Goal: Transaction & Acquisition: Purchase product/service

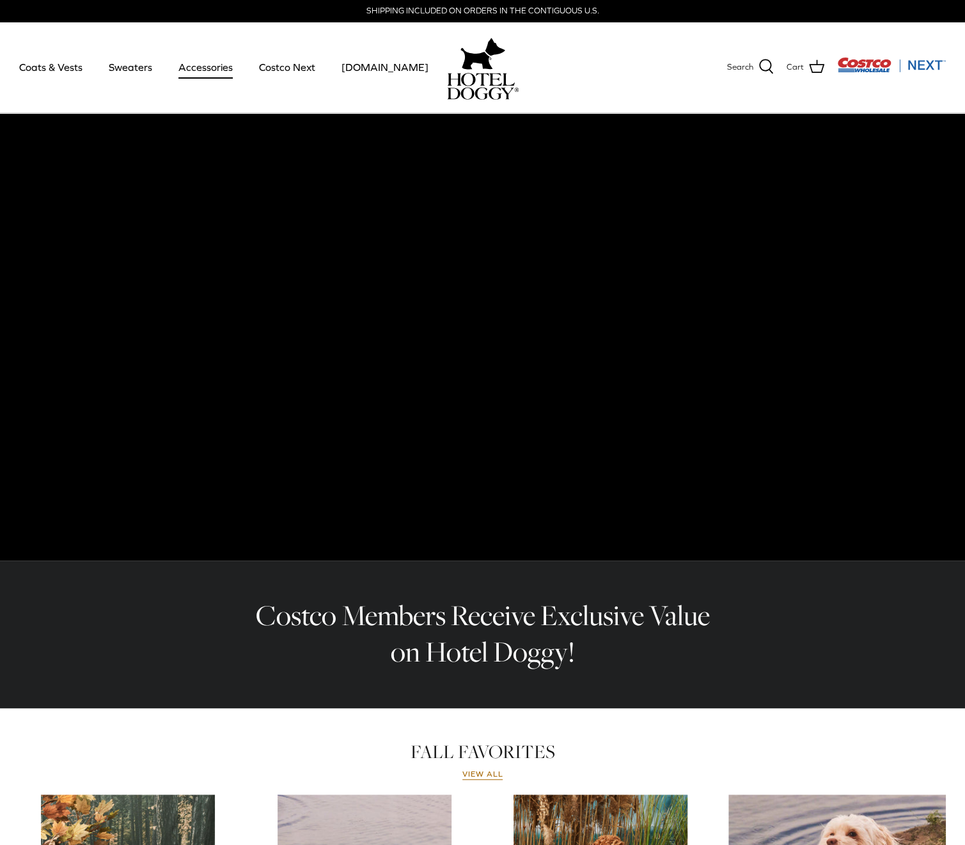
click at [219, 72] on link "Accessories" at bounding box center [205, 66] width 77 height 43
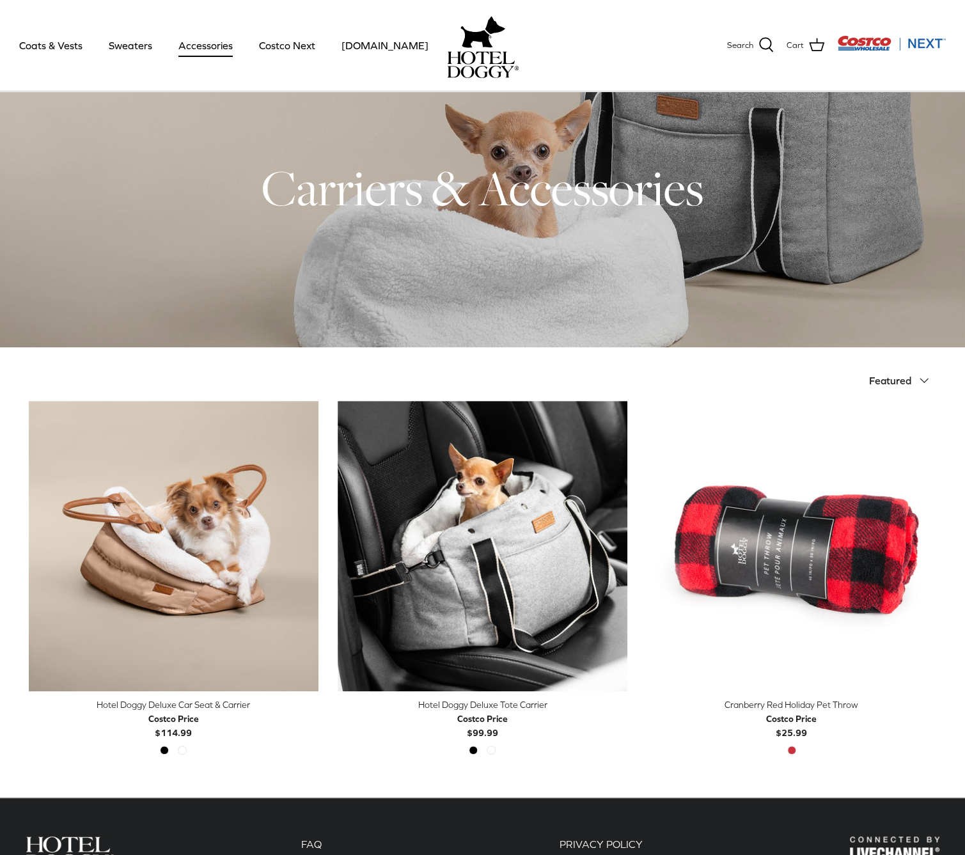
scroll to position [202, 0]
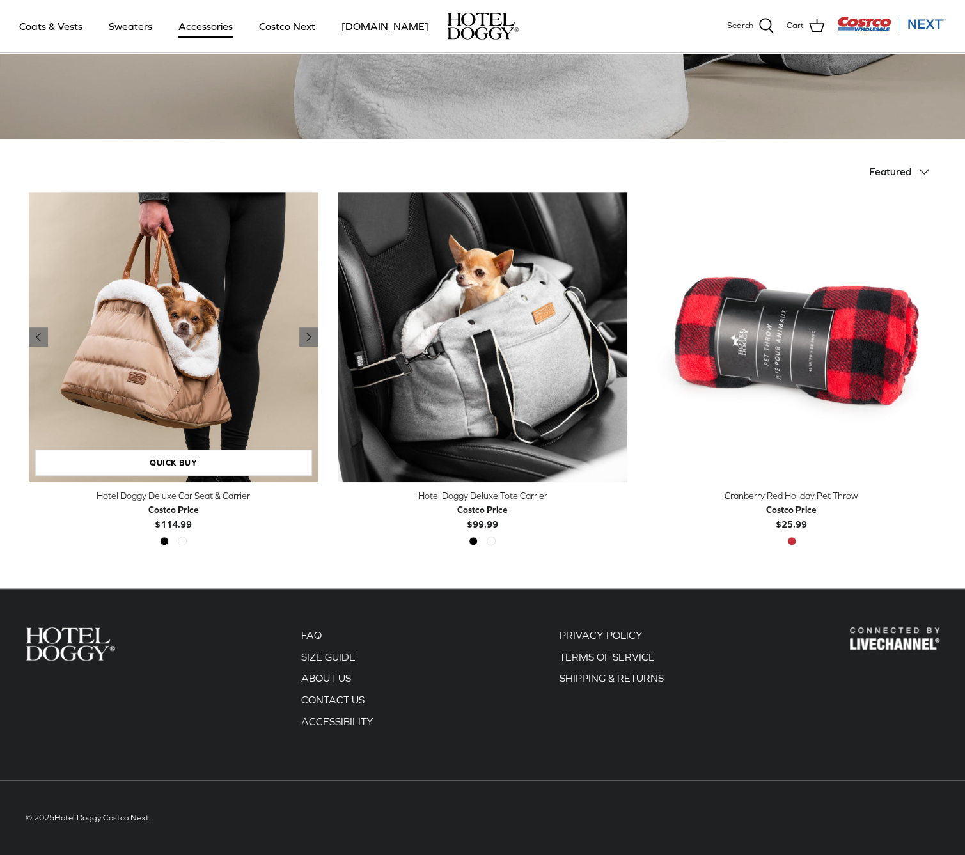
click at [205, 355] on img "Hotel Doggy Deluxe Car Seat & Carrier" at bounding box center [174, 337] width 290 height 290
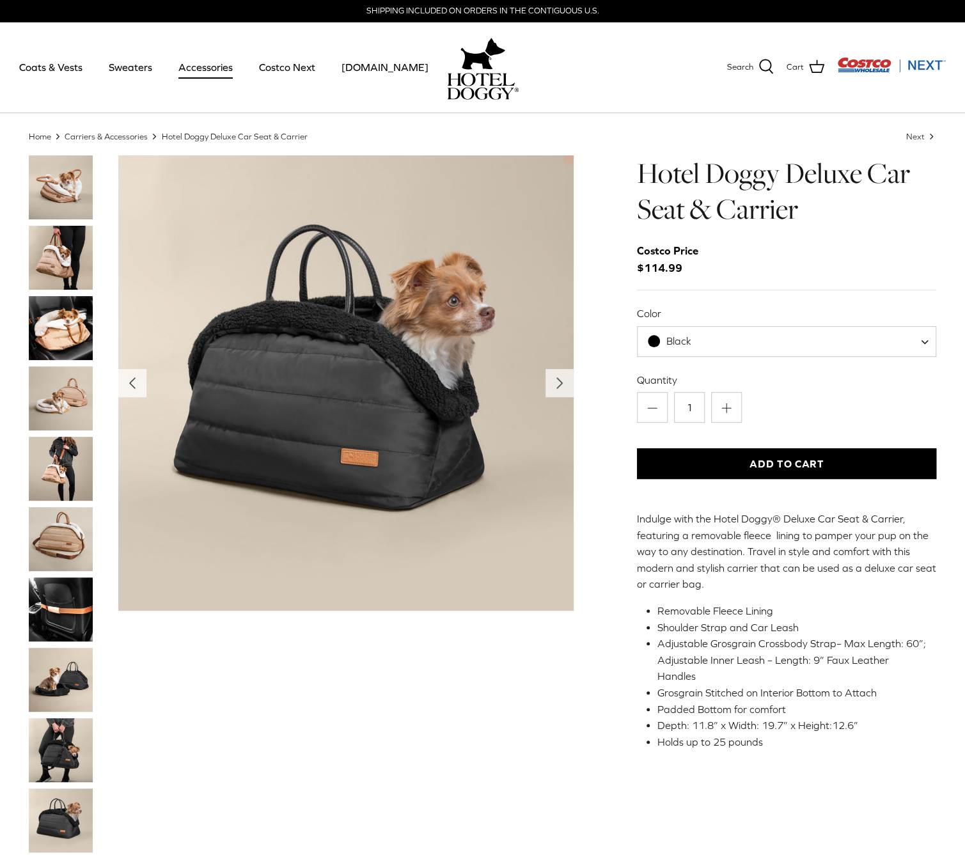
click at [56, 261] on img "Thumbnail Link" at bounding box center [61, 258] width 64 height 64
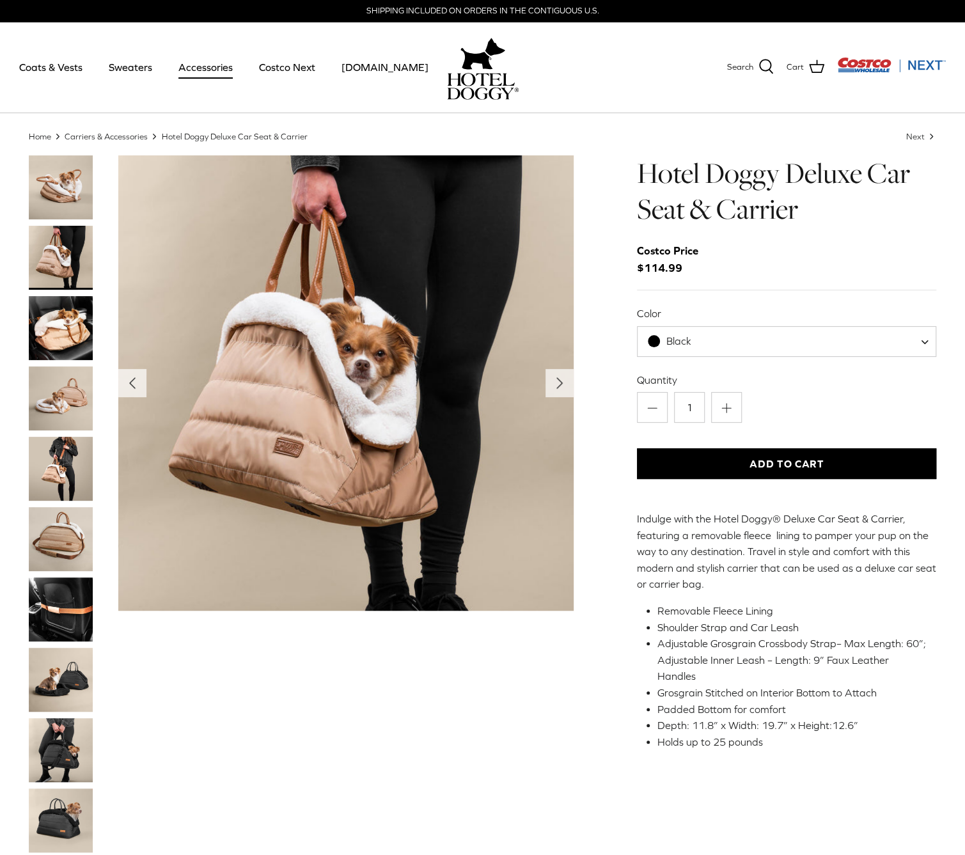
click at [60, 315] on img "Thumbnail Link" at bounding box center [61, 328] width 64 height 64
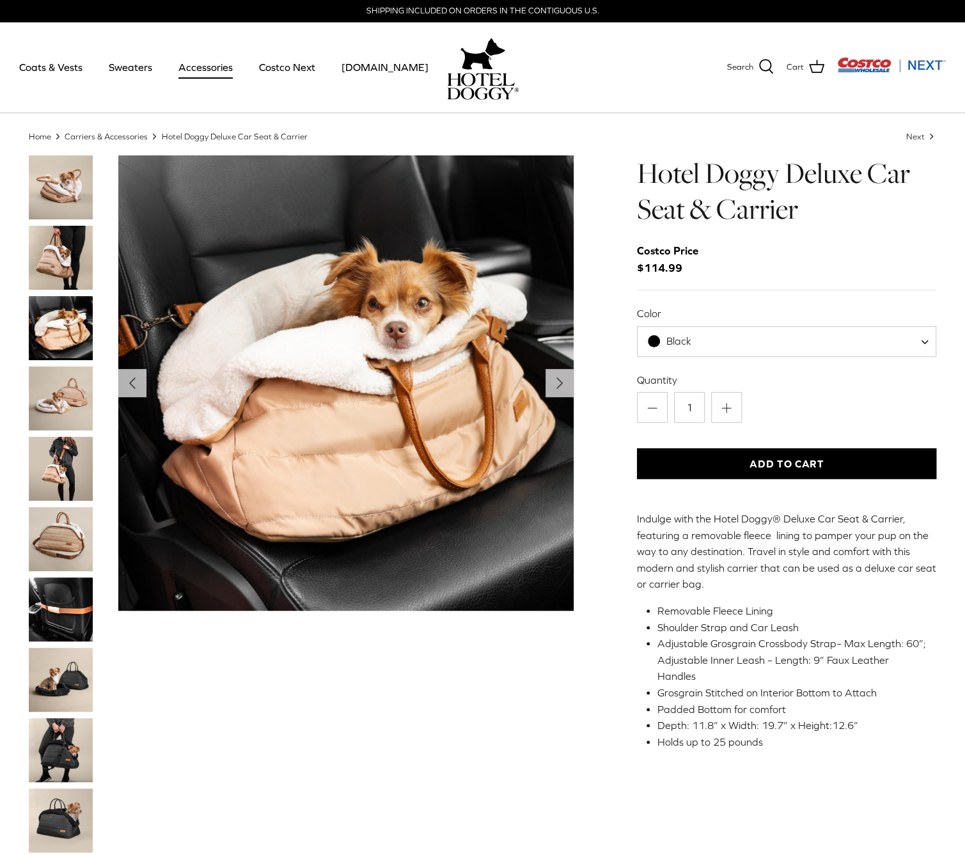
click at [65, 380] on img "Thumbnail Link" at bounding box center [61, 398] width 64 height 64
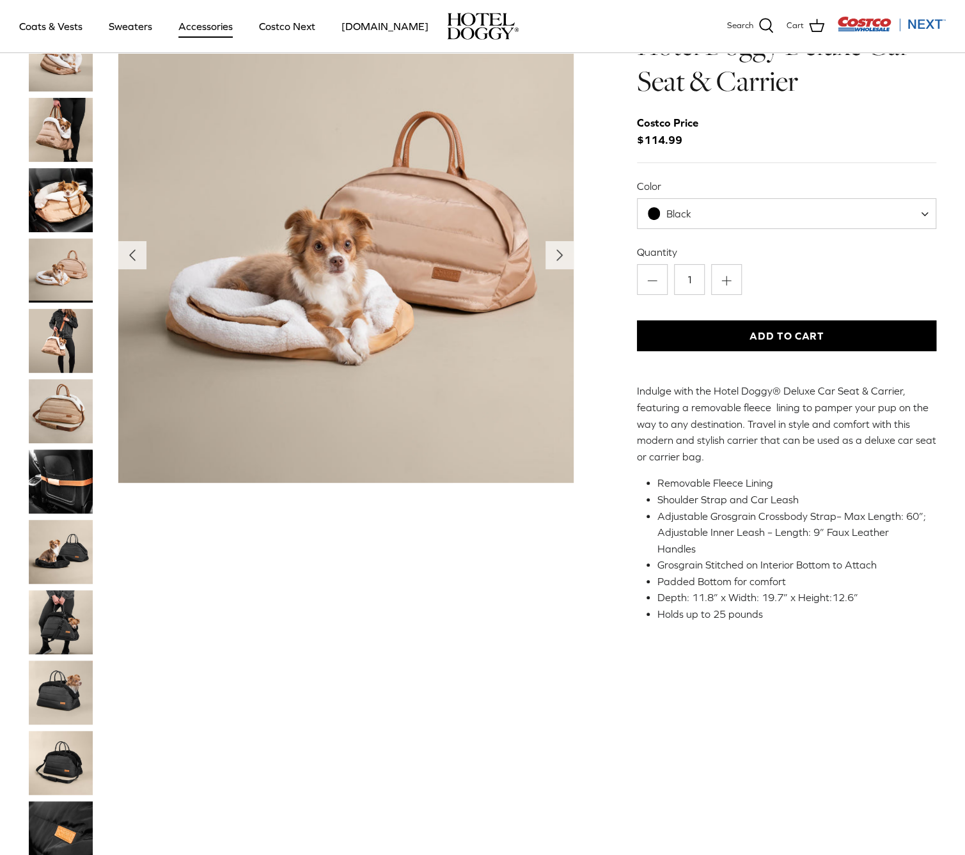
scroll to position [128, 0]
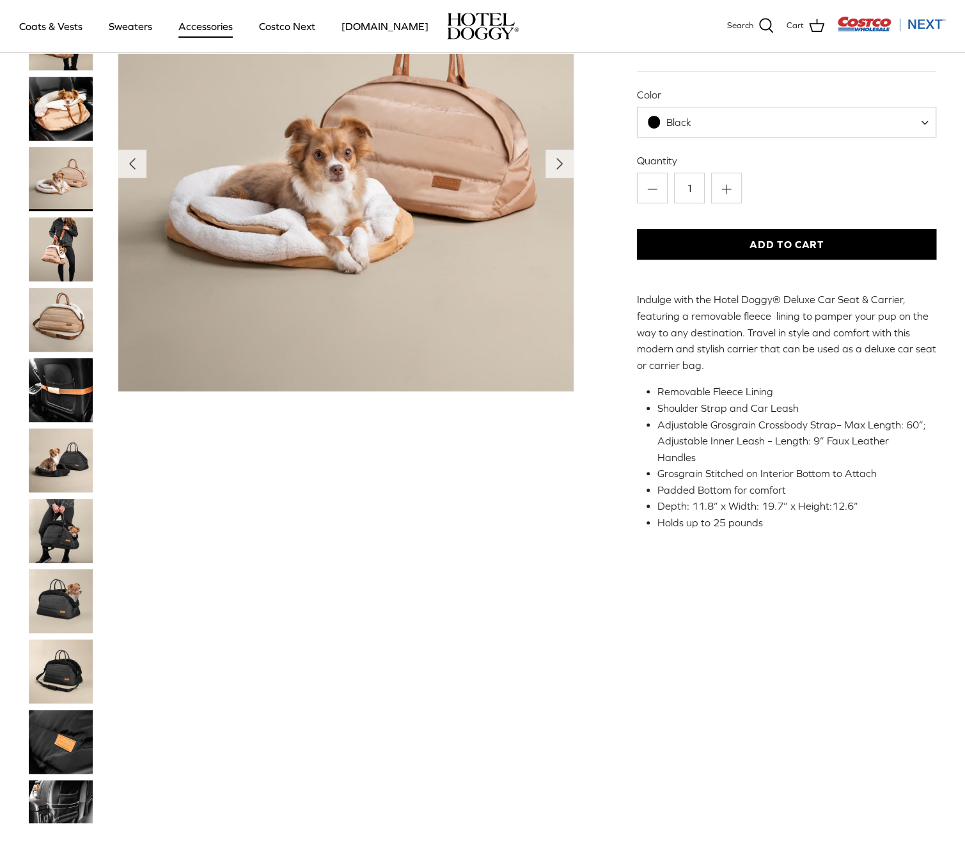
click at [56, 297] on img "Thumbnail Link" at bounding box center [61, 320] width 64 height 64
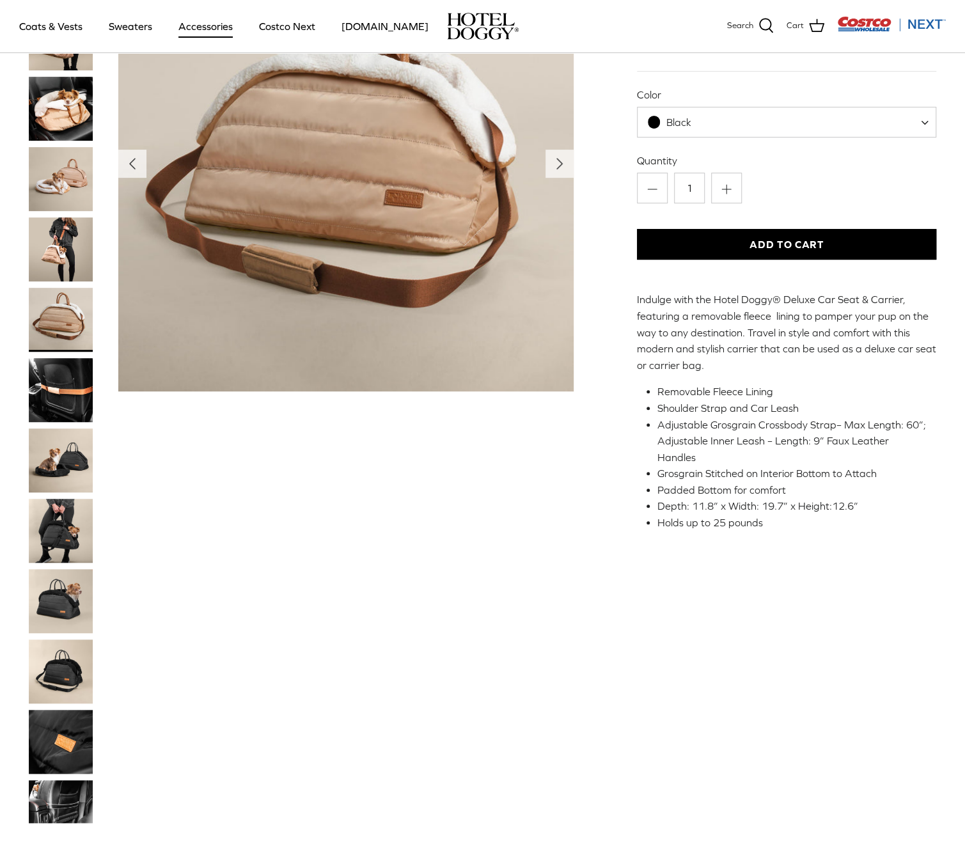
click at [56, 385] on img "Thumbnail Link" at bounding box center [61, 390] width 64 height 64
